Goal: Information Seeking & Learning: Learn about a topic

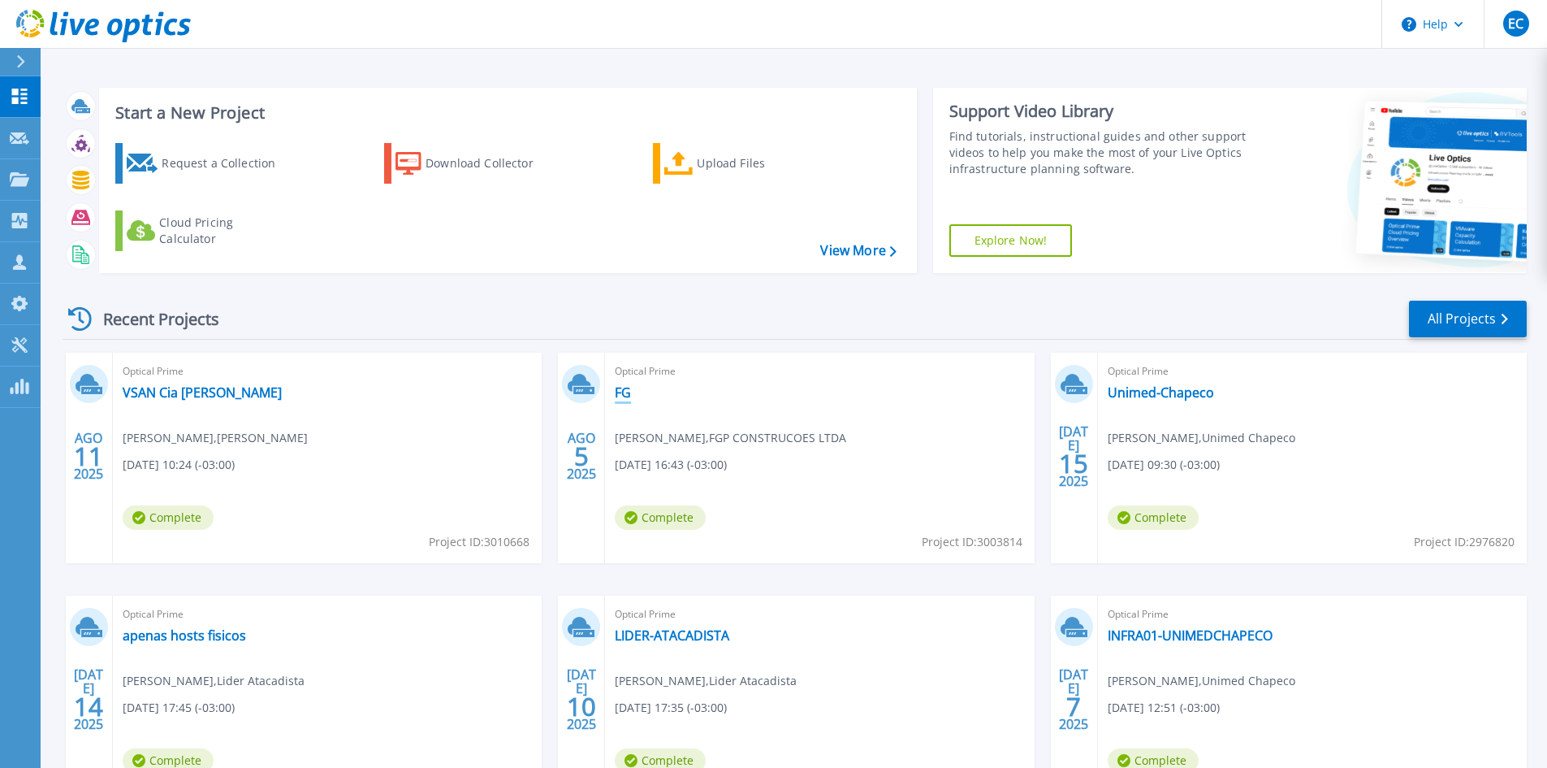
click at [615, 387] on link "FG" at bounding box center [623, 392] width 16 height 16
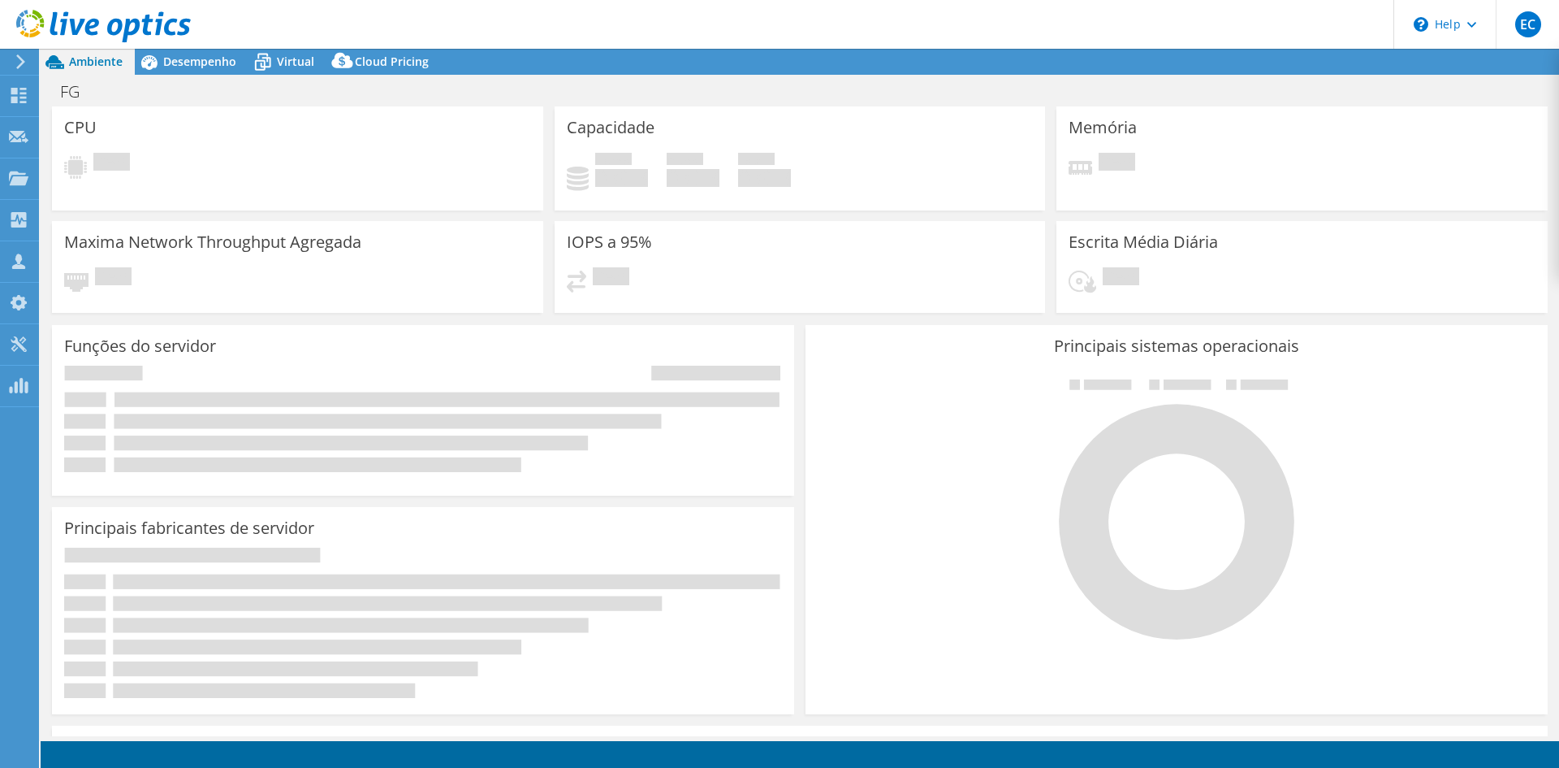
select select "USD"
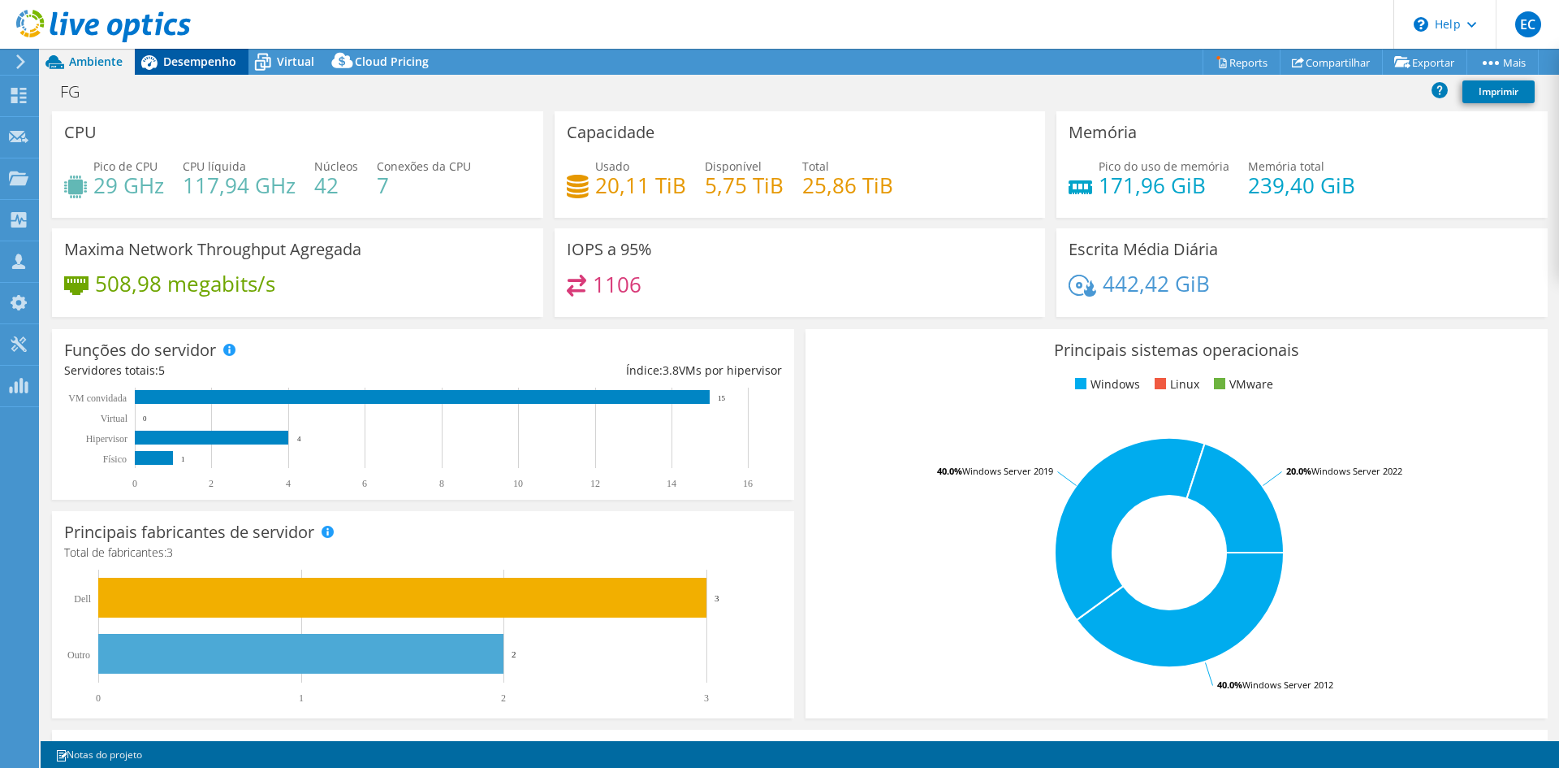
click at [191, 72] on div "Desempenho" at bounding box center [192, 62] width 114 height 26
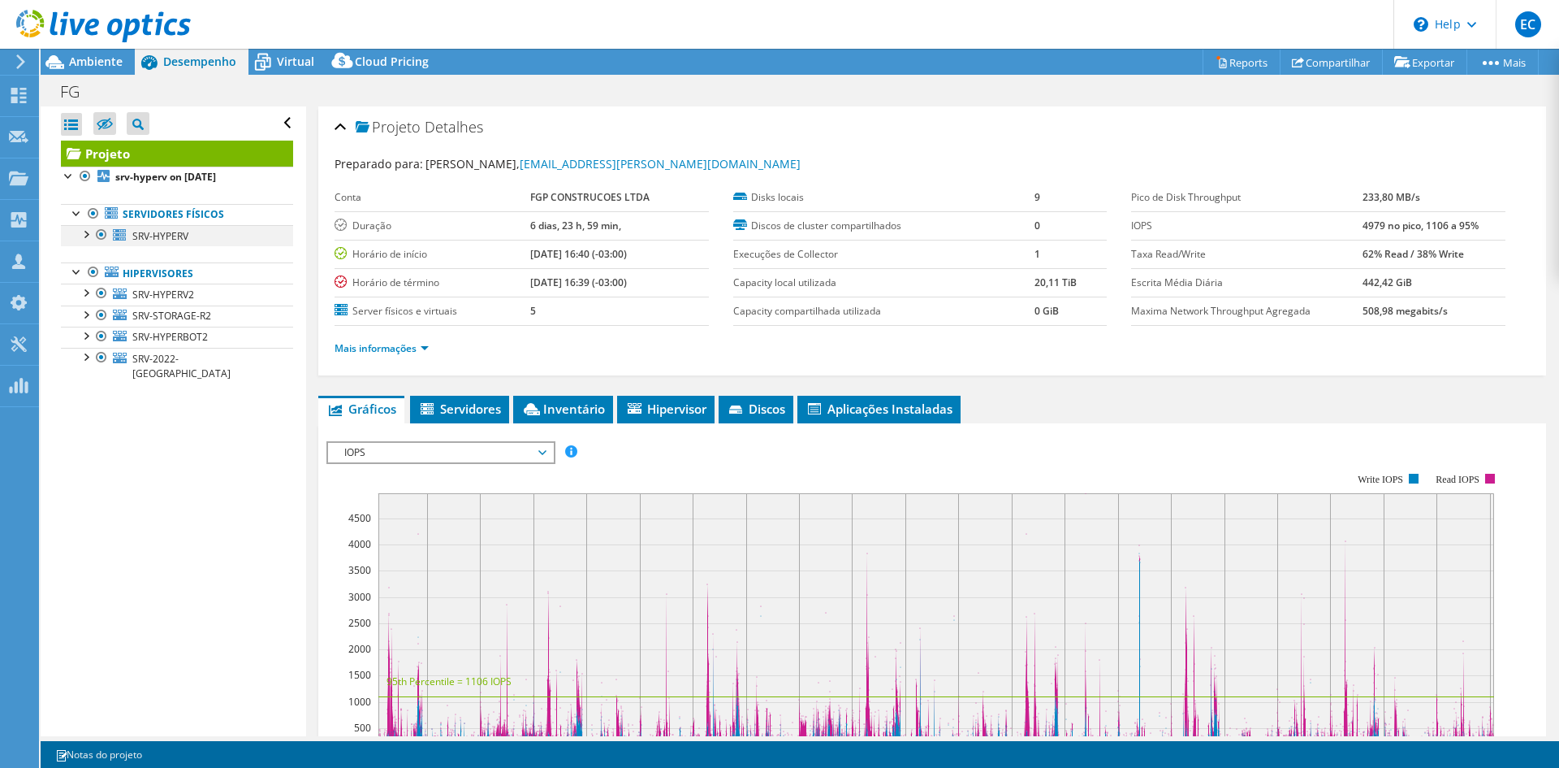
click at [87, 236] on div at bounding box center [85, 233] width 16 height 16
click at [54, 75] on icon at bounding box center [55, 62] width 28 height 28
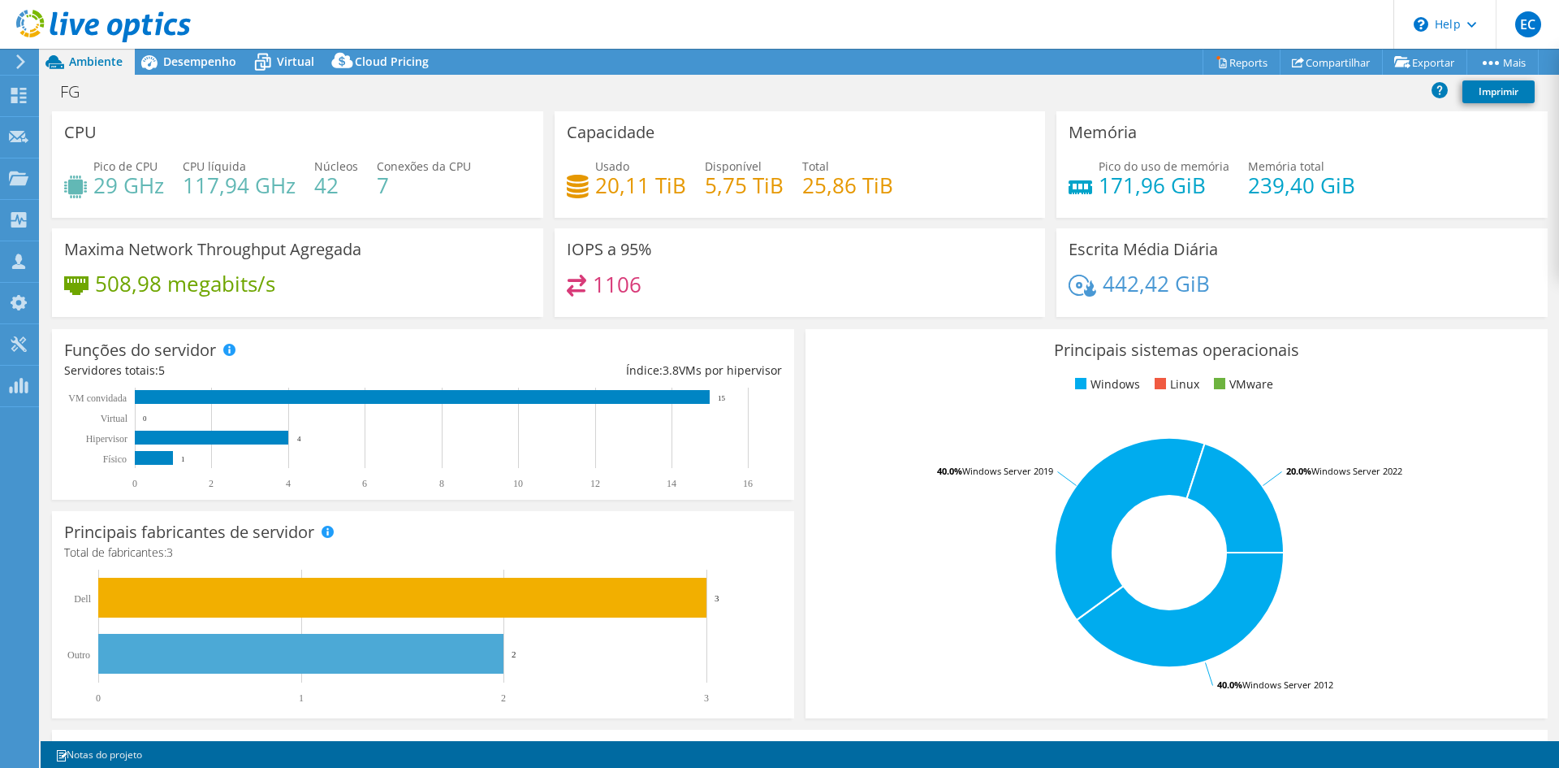
click at [58, 70] on icon at bounding box center [55, 62] width 28 height 28
click at [232, 287] on h4 "508,98 megabits/s" at bounding box center [185, 284] width 180 height 18
click at [625, 194] on h4 "20,11 TiB" at bounding box center [640, 185] width 91 height 18
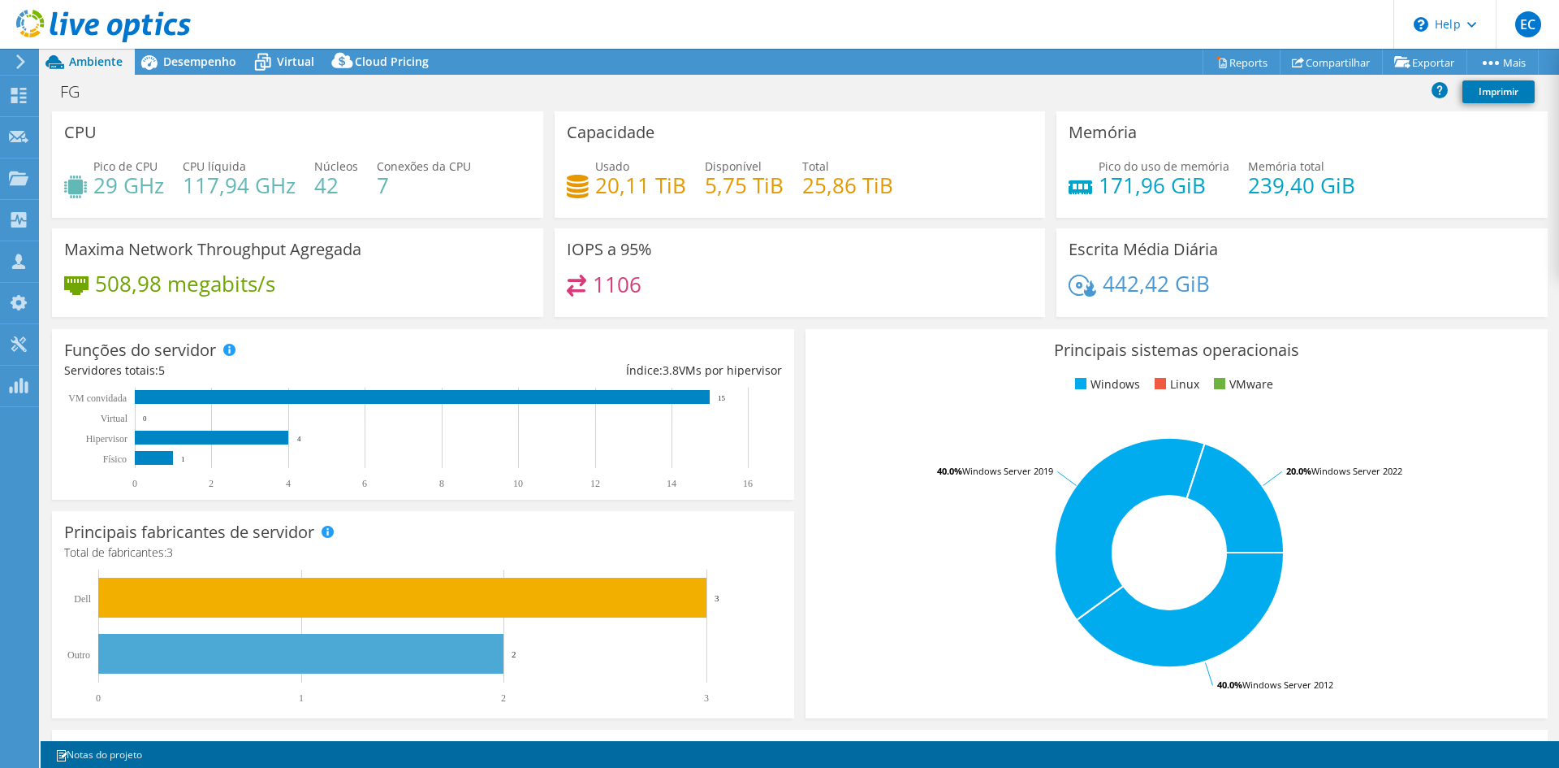
click at [1108, 188] on h4 "171,96 GiB" at bounding box center [1164, 185] width 131 height 18
